Goal: Task Accomplishment & Management: Use online tool/utility

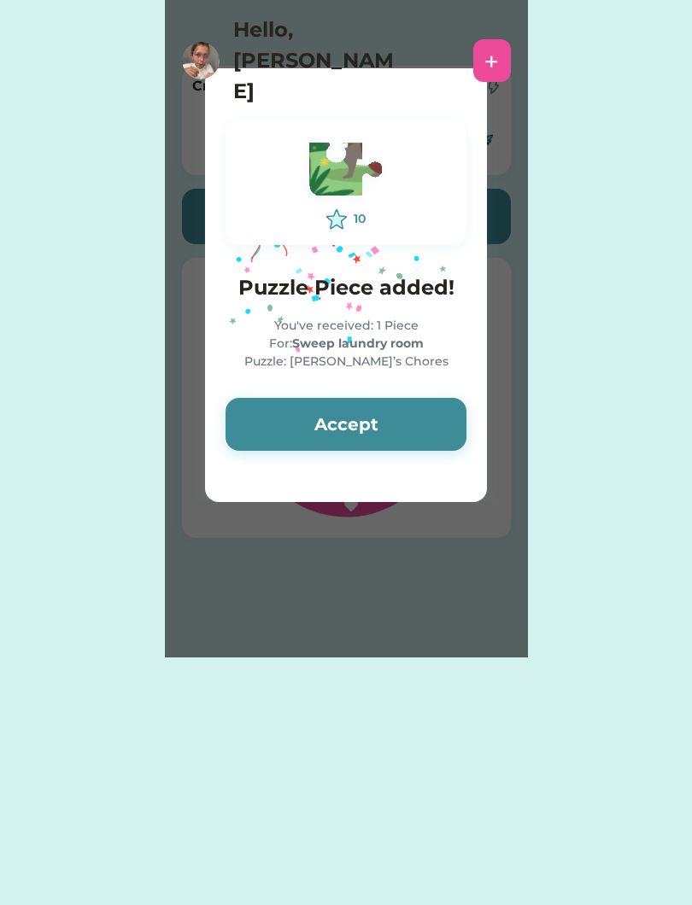
click at [367, 408] on button "Accept" at bounding box center [345, 424] width 241 height 53
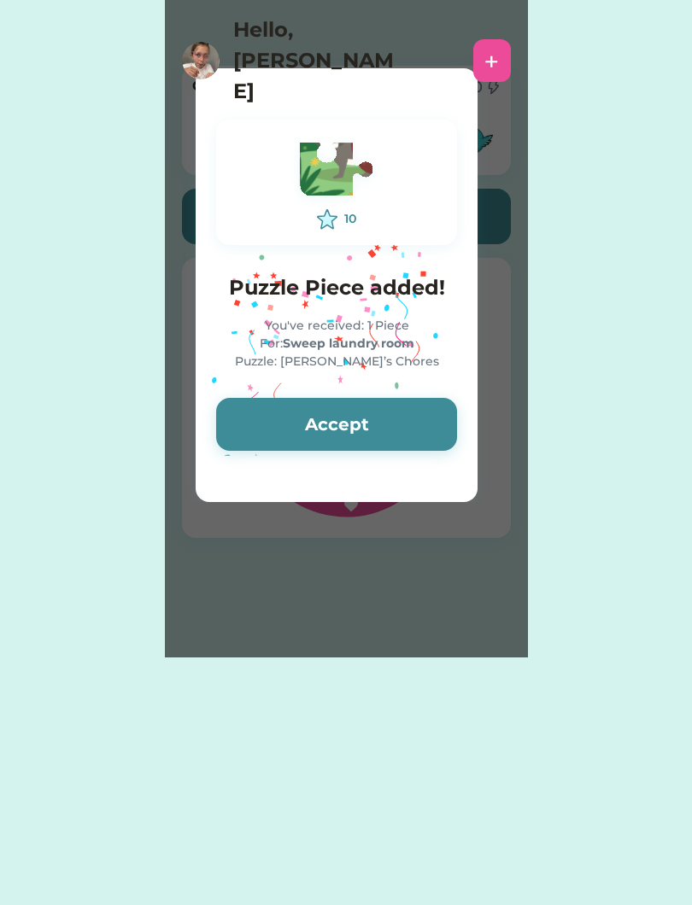
click at [389, 428] on button "Accept" at bounding box center [336, 424] width 241 height 53
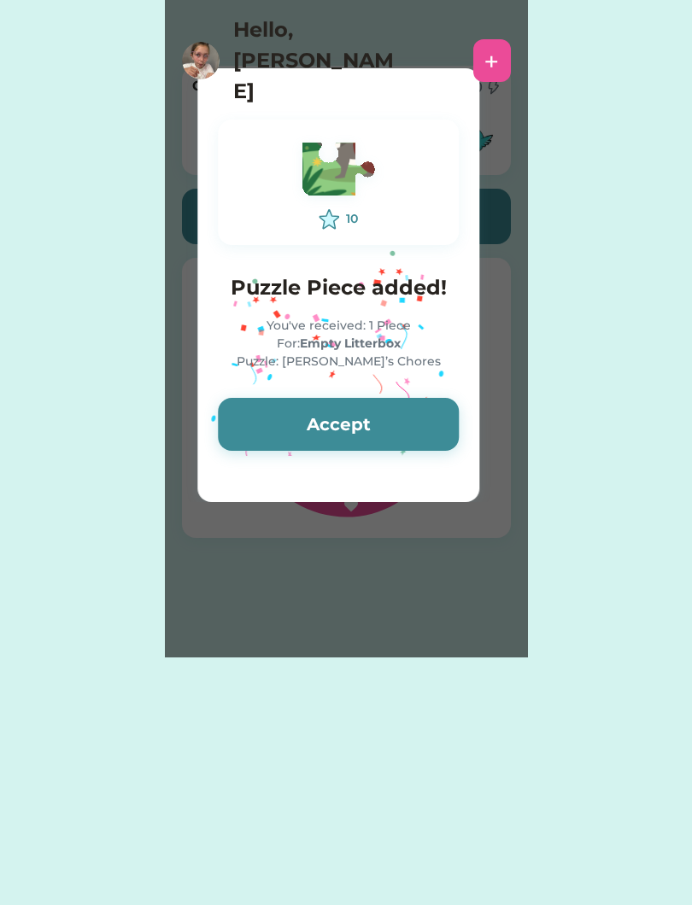
click at [392, 430] on button "Accept" at bounding box center [338, 424] width 241 height 53
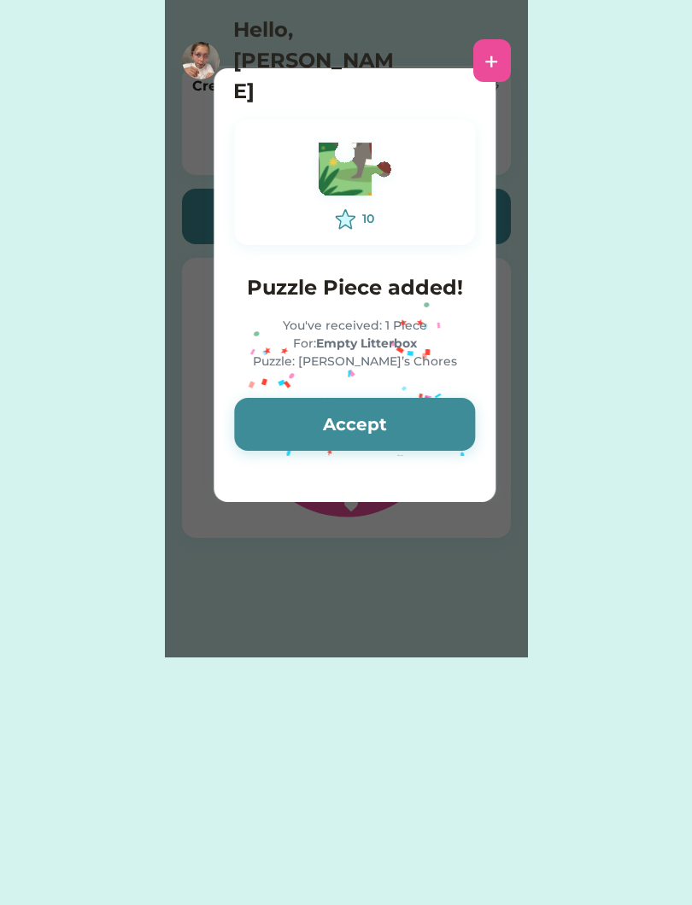
click at [411, 431] on button "Accept" at bounding box center [354, 424] width 241 height 53
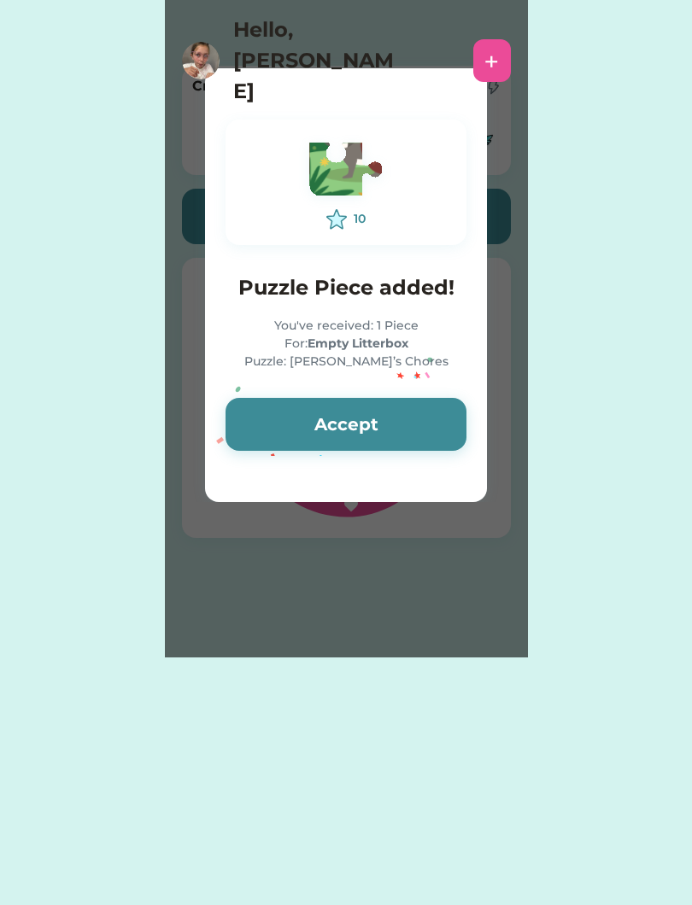
click at [394, 424] on button "Accept" at bounding box center [345, 424] width 241 height 53
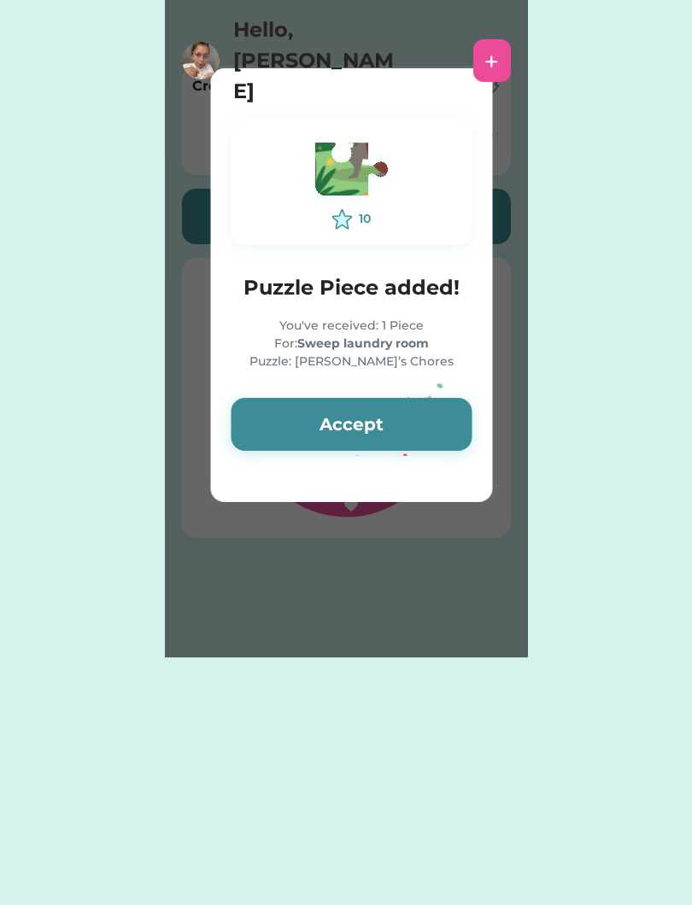
click at [401, 442] on button "Accept" at bounding box center [351, 424] width 241 height 53
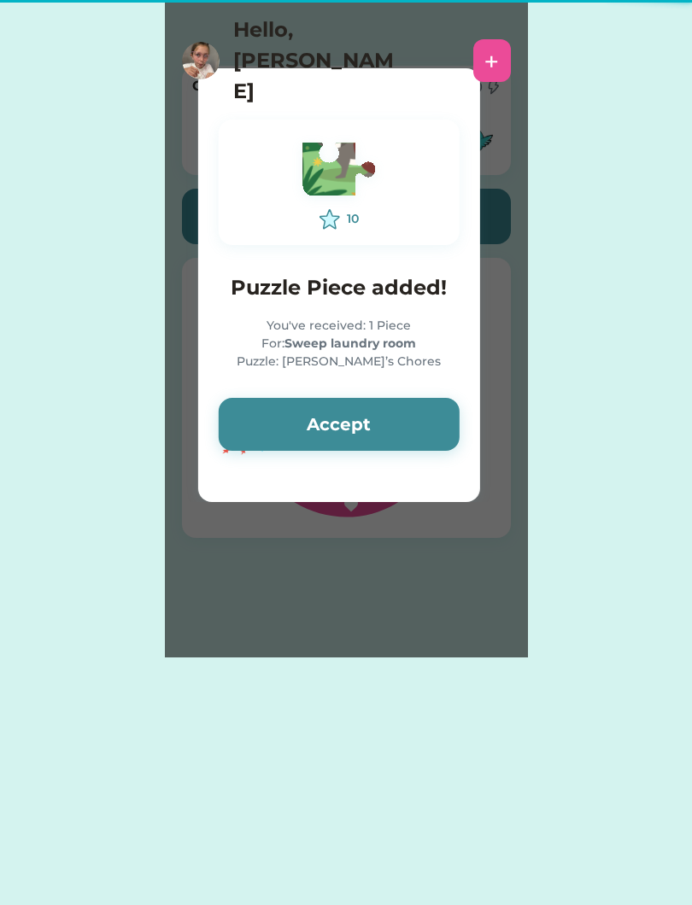
click at [405, 429] on button "Accept" at bounding box center [339, 424] width 241 height 53
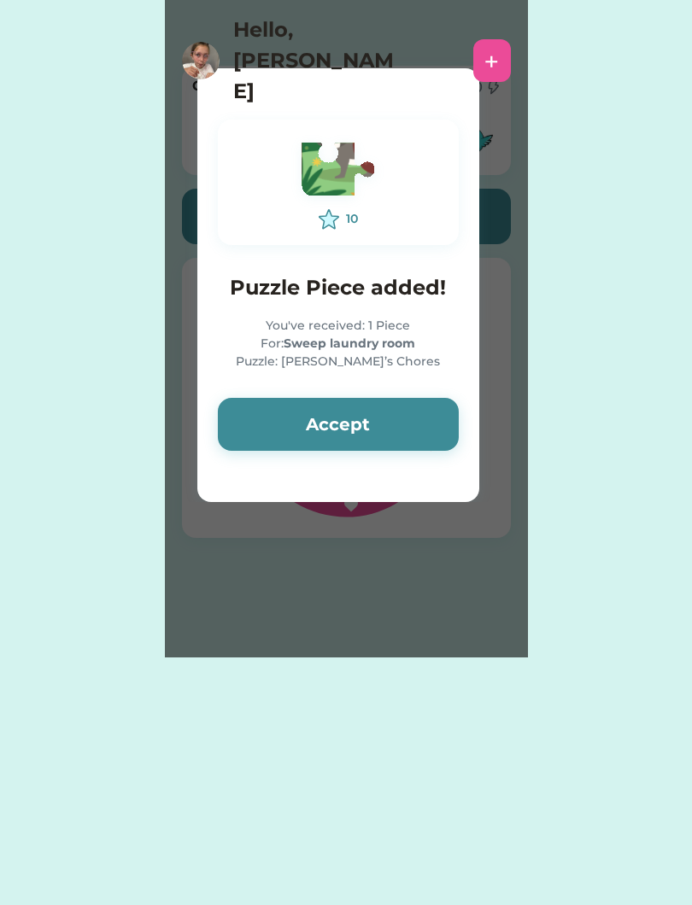
click at [401, 436] on button "Accept" at bounding box center [338, 424] width 241 height 53
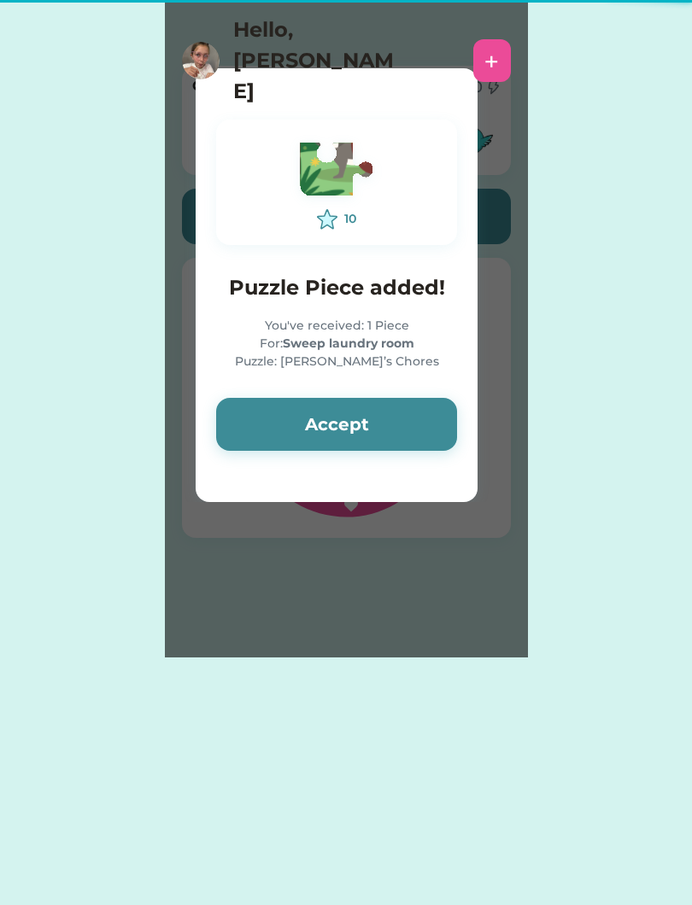
click at [410, 432] on button "Accept" at bounding box center [336, 424] width 241 height 53
click at [417, 418] on button "Accept" at bounding box center [336, 424] width 241 height 53
click at [413, 416] on button "Accept" at bounding box center [336, 424] width 241 height 53
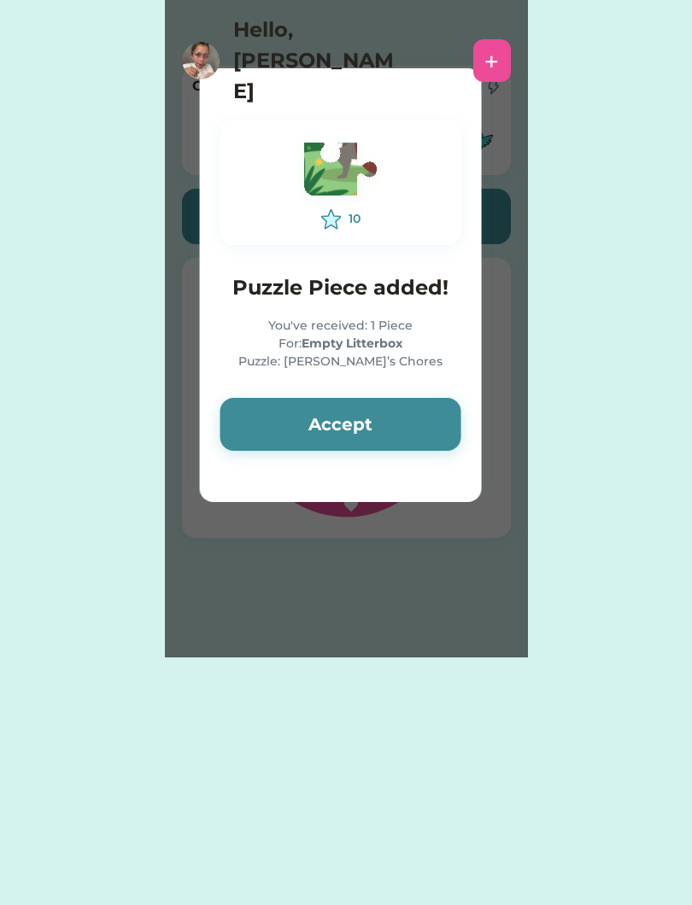
click at [413, 418] on button "Accept" at bounding box center [340, 424] width 241 height 53
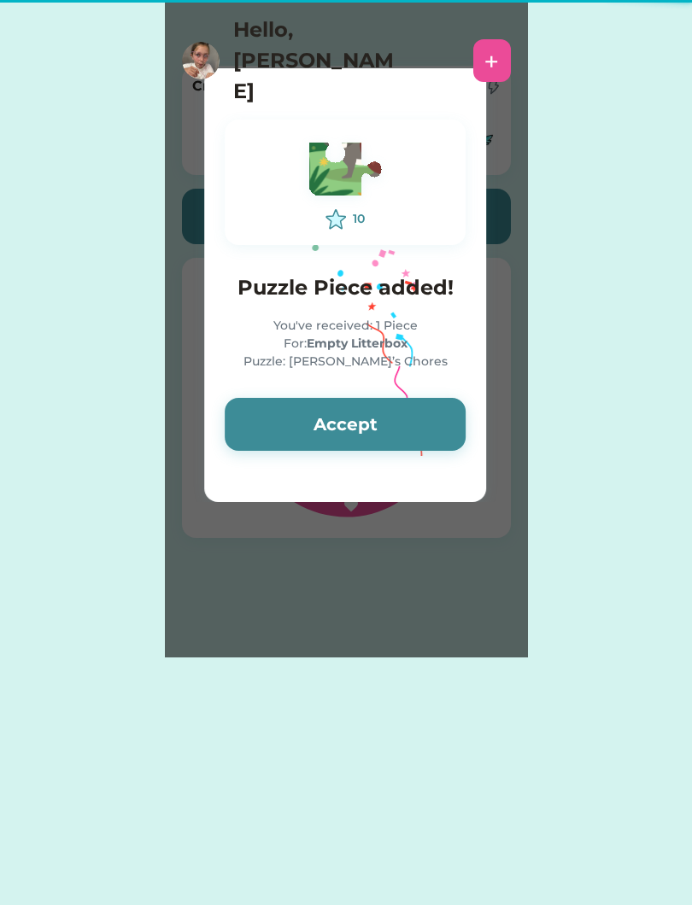
click at [409, 425] on button "Accept" at bounding box center [345, 424] width 241 height 53
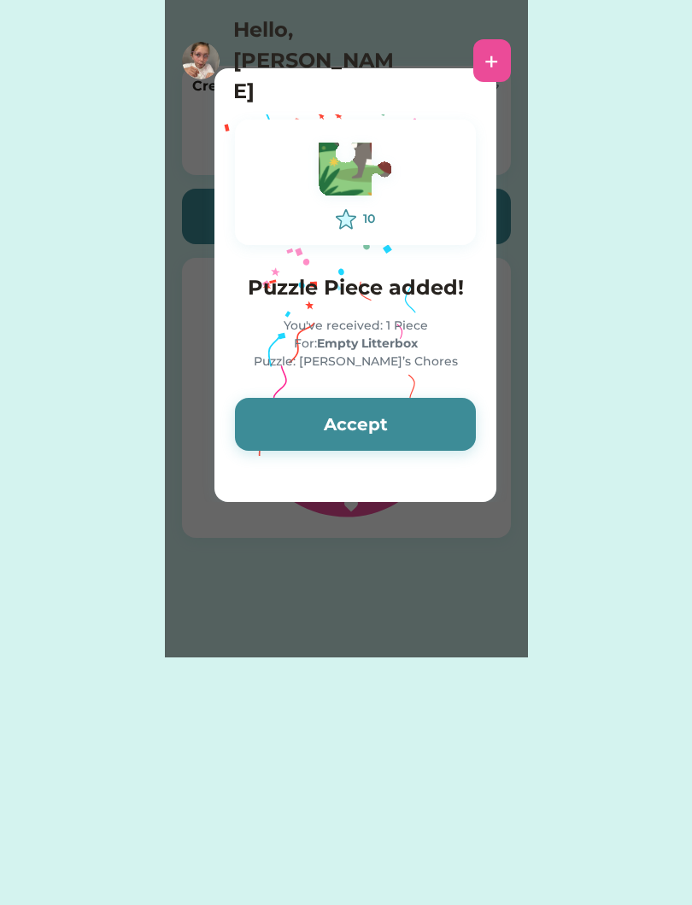
click at [407, 430] on button "Accept" at bounding box center [355, 424] width 241 height 53
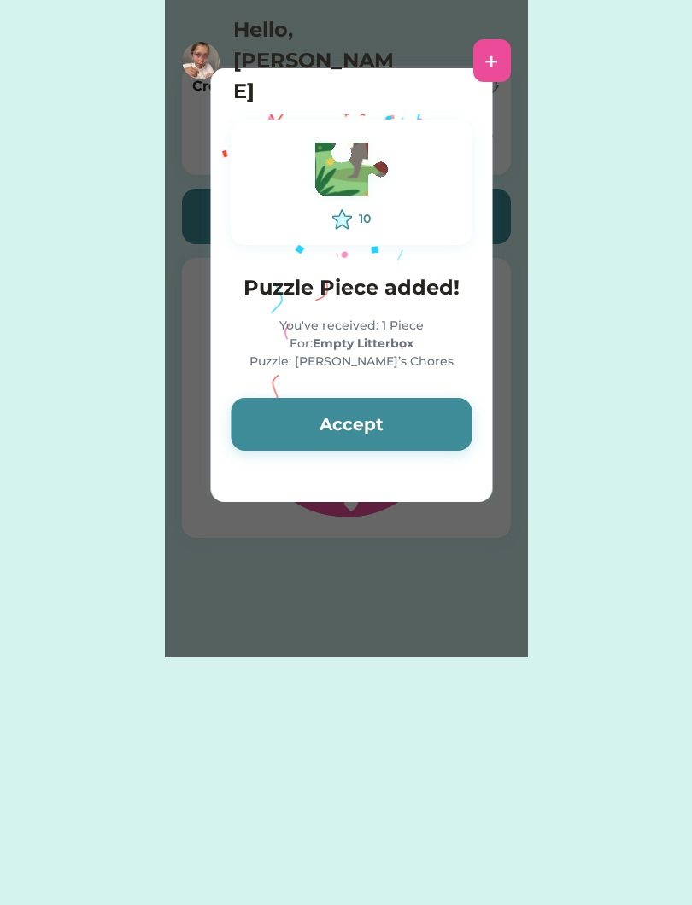
click at [405, 427] on button "Accept" at bounding box center [351, 424] width 241 height 53
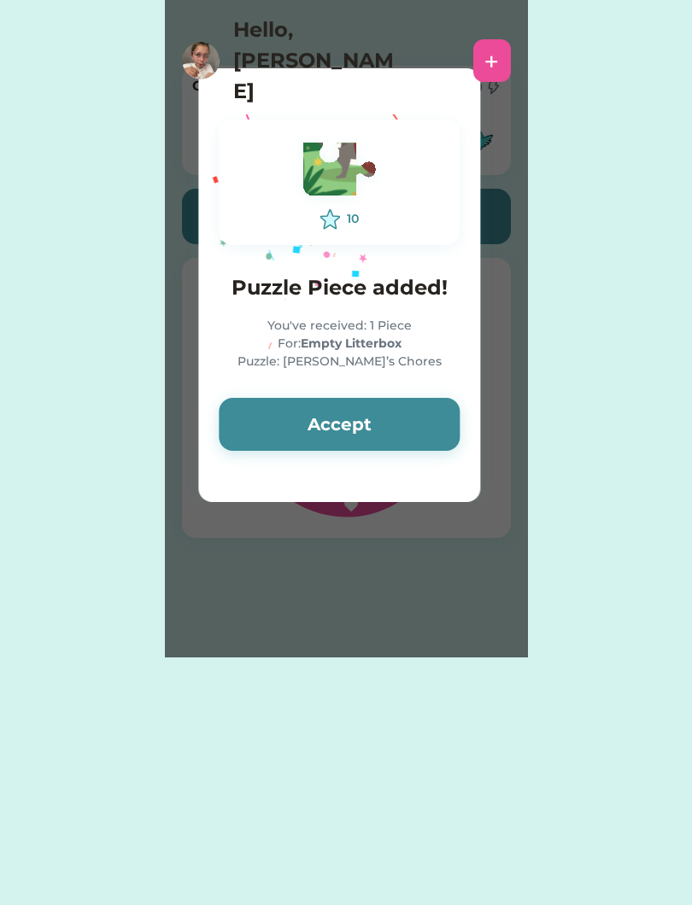
click at [407, 434] on button "Accept" at bounding box center [339, 424] width 241 height 53
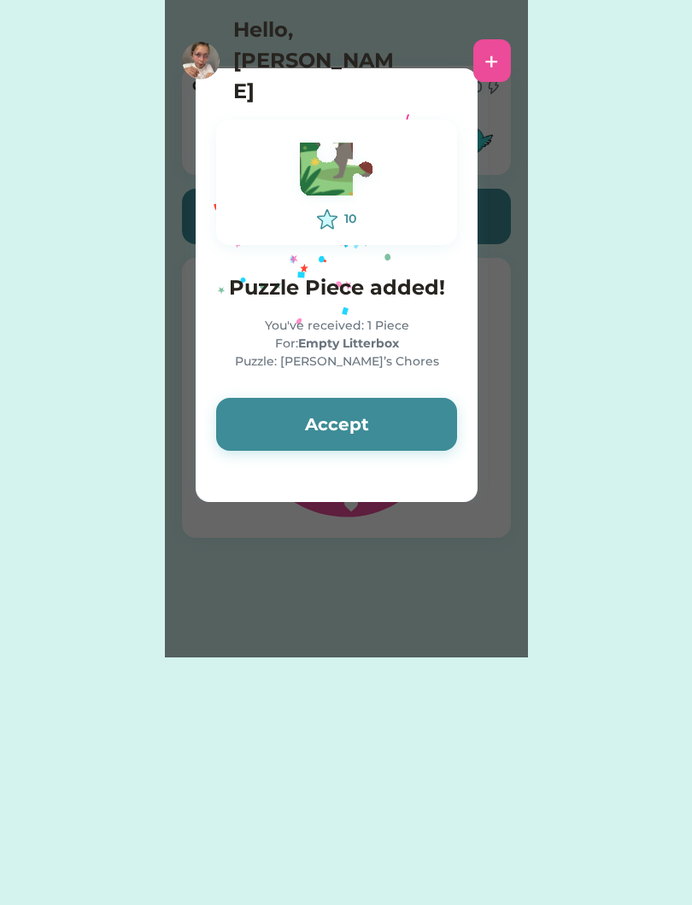
click at [403, 433] on button "Accept" at bounding box center [336, 424] width 241 height 53
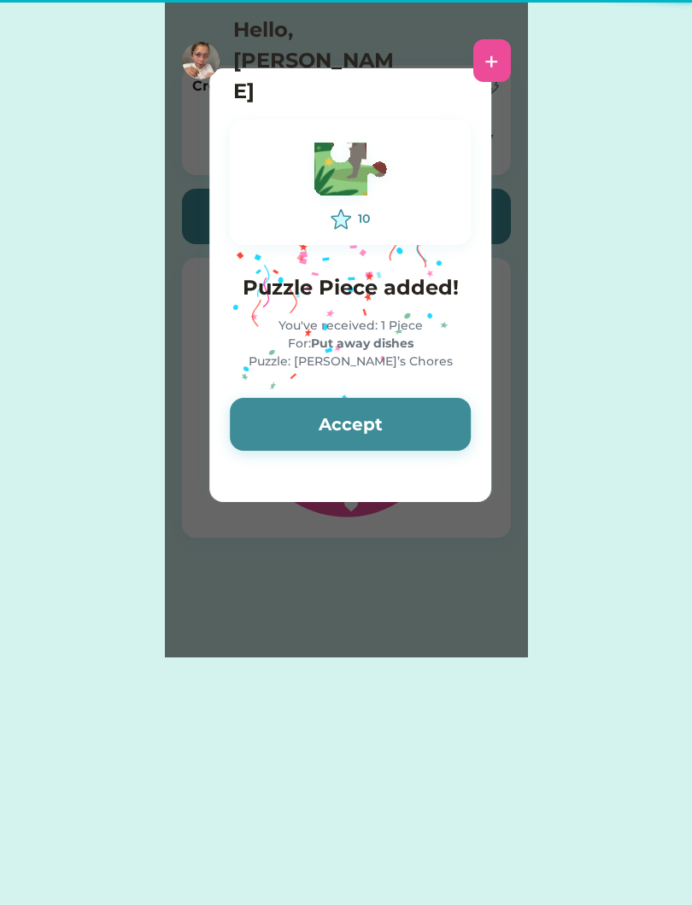
click at [390, 425] on button "Accept" at bounding box center [350, 424] width 241 height 53
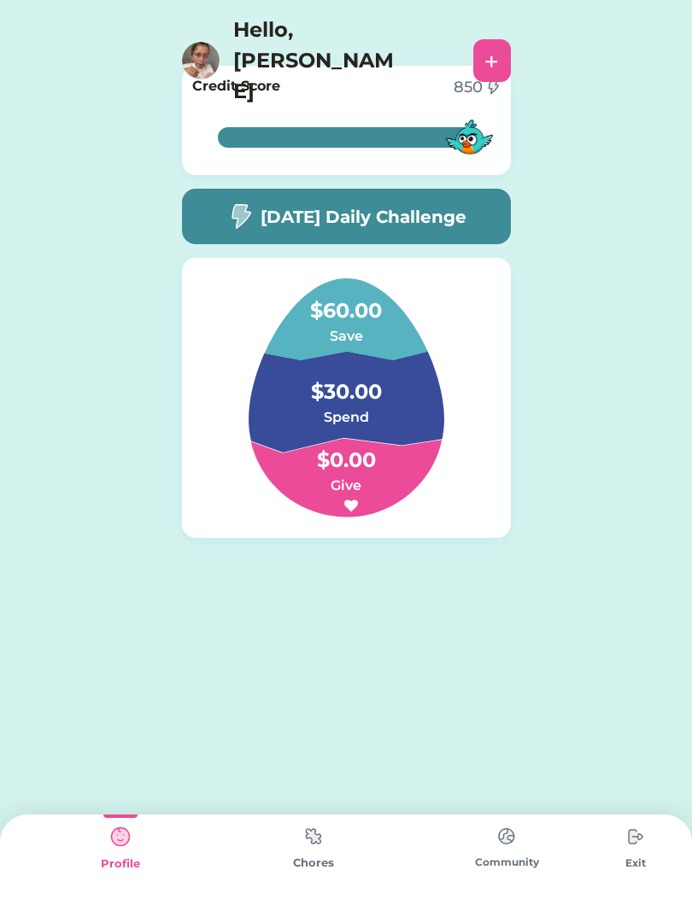
click at [330, 840] on img at bounding box center [313, 836] width 34 height 33
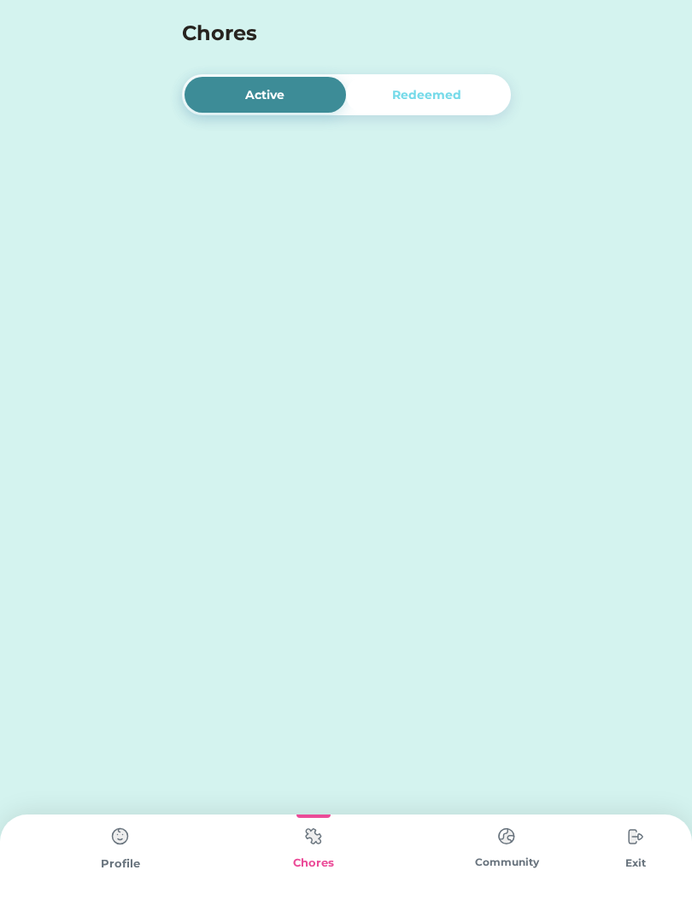
click at [128, 896] on div "Profile" at bounding box center [120, 860] width 193 height 91
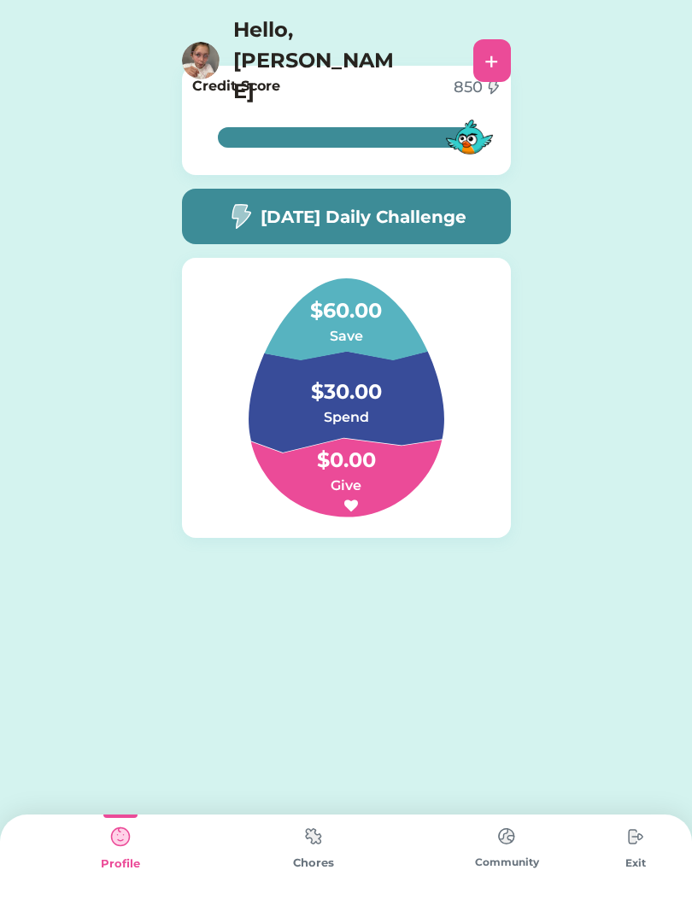
click at [319, 850] on img at bounding box center [313, 836] width 34 height 33
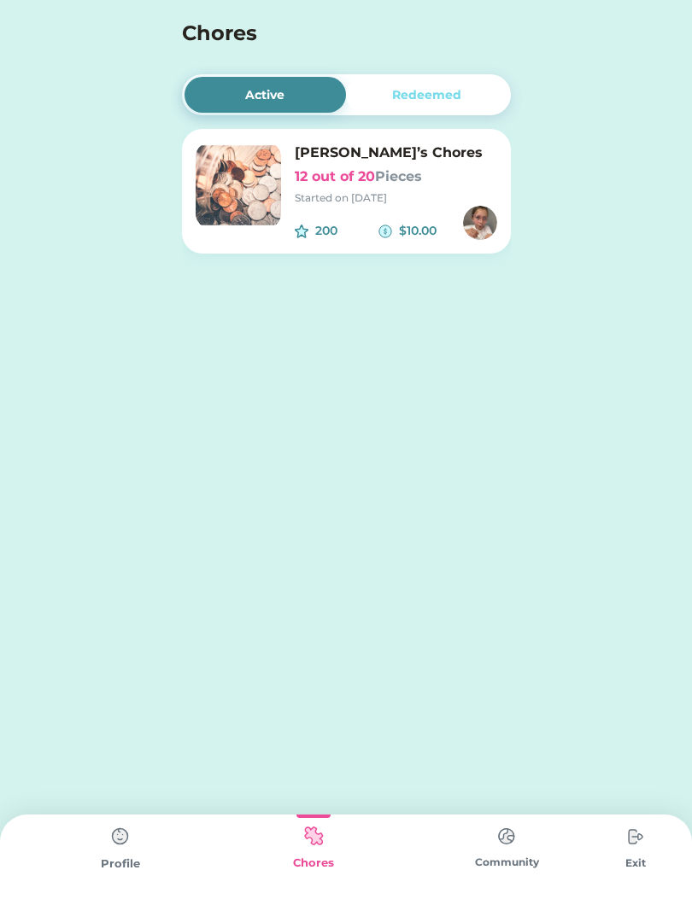
click at [349, 202] on div "Started on [DATE]" at bounding box center [396, 197] width 202 height 15
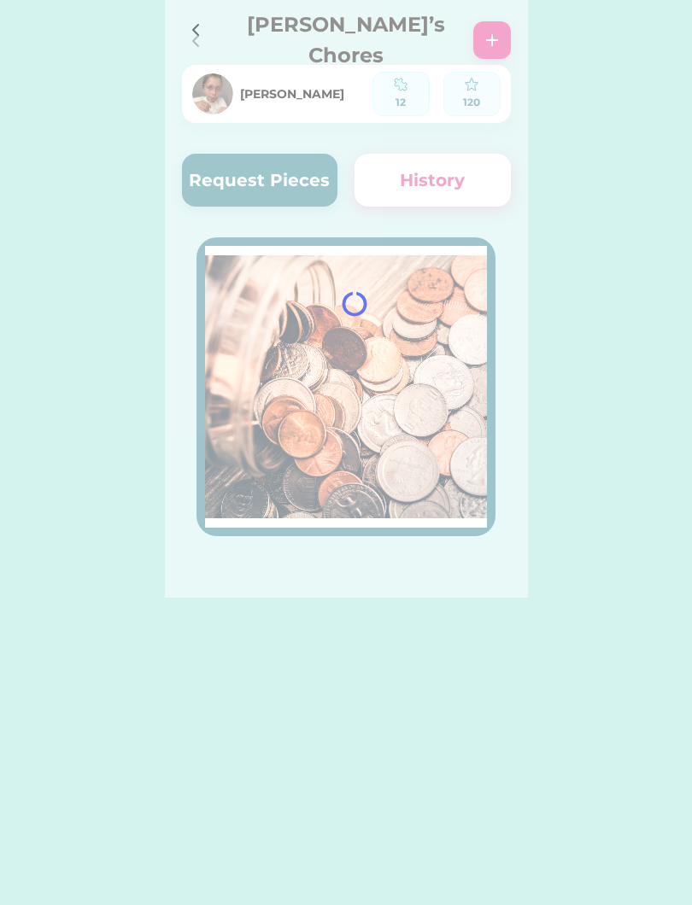
click at [237, 185] on div at bounding box center [346, 299] width 363 height 598
